Goal: Information Seeking & Learning: Understand process/instructions

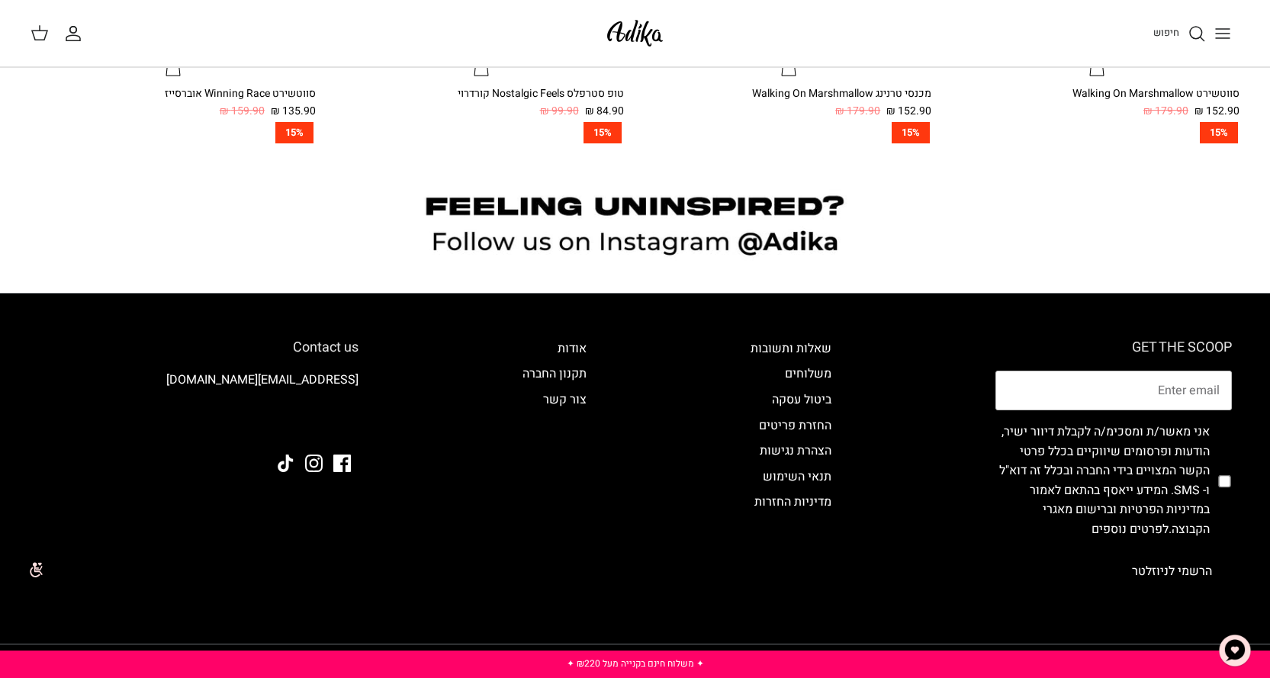
scroll to position [1508, 0]
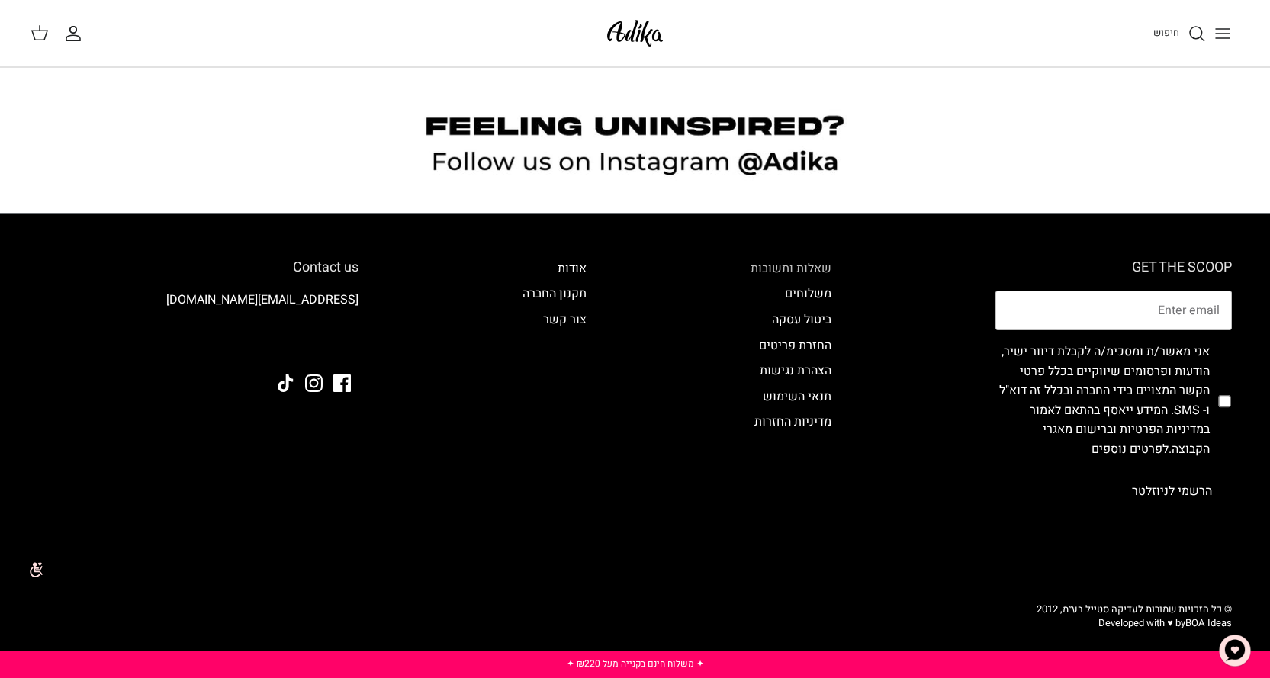
click at [808, 265] on link "שאלות ותשובות" at bounding box center [790, 268] width 81 height 18
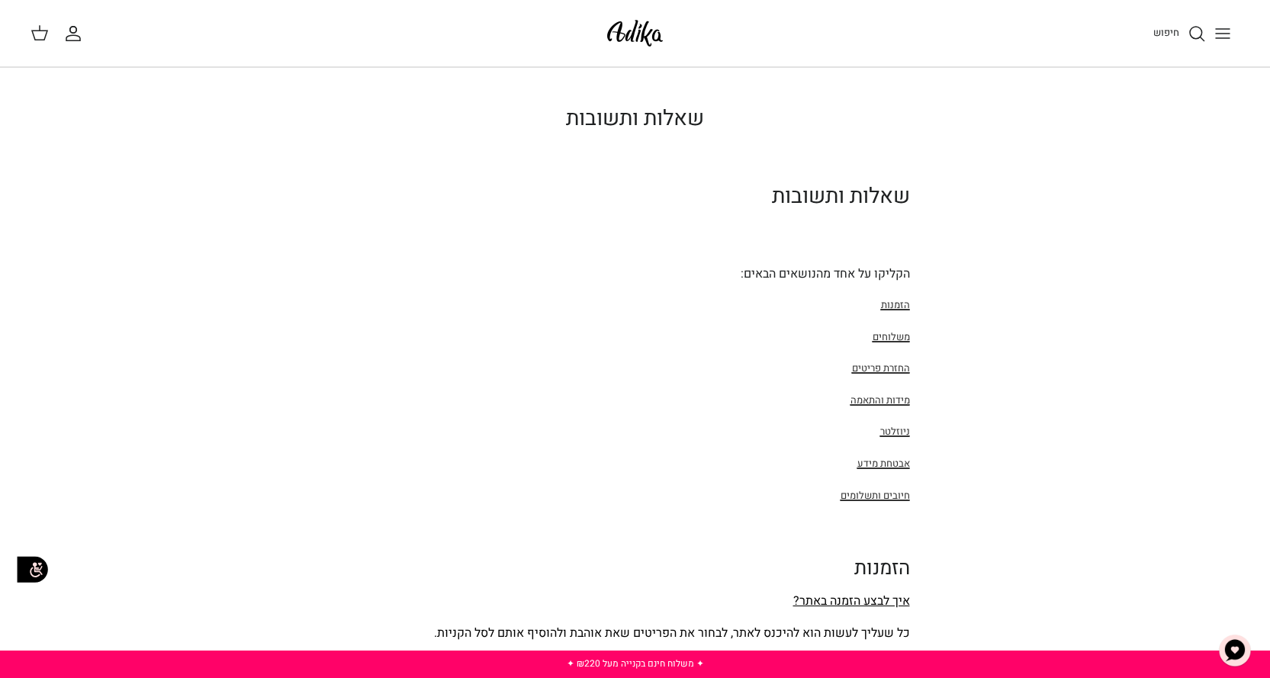
click at [895, 304] on span "הזמנות" at bounding box center [895, 304] width 29 height 14
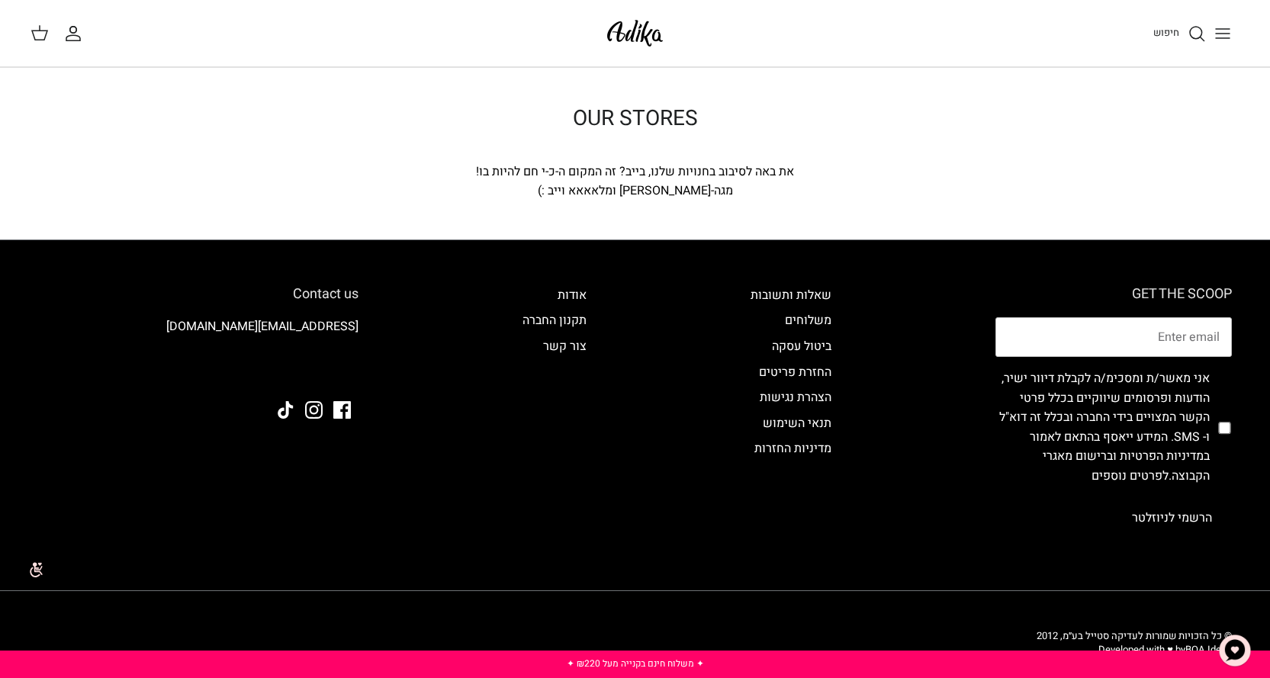
click at [1222, 30] on icon "Toggle menu" at bounding box center [1222, 33] width 18 height 18
